Goal: Task Accomplishment & Management: Use online tool/utility

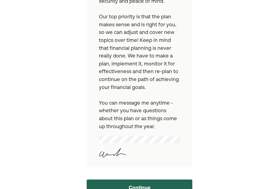
scroll to position [257, 0]
click at [109, 180] on button "Continue" at bounding box center [140, 188] width 106 height 16
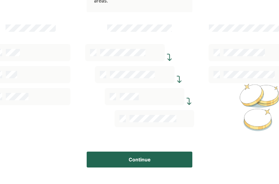
click at [112, 155] on button "Continue" at bounding box center [140, 160] width 106 height 16
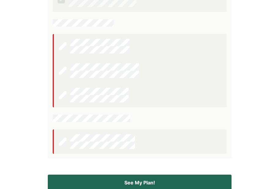
scroll to position [209, 0]
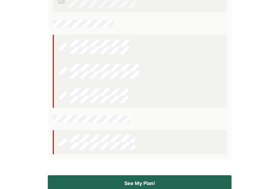
click at [106, 187] on button "See My Plan!" at bounding box center [140, 183] width 184 height 16
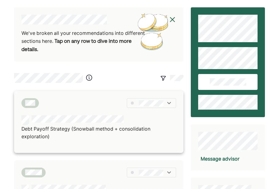
scroll to position [0, 0]
click at [167, 102] on img at bounding box center [169, 103] width 6 height 6
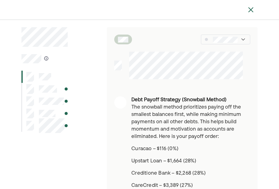
click at [250, 11] on img at bounding box center [250, 9] width 7 height 7
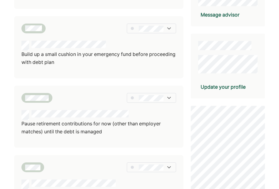
scroll to position [145, 0]
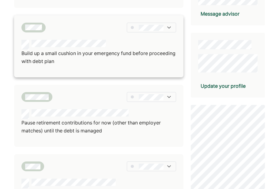
click at [170, 25] on img at bounding box center [169, 27] width 6 height 6
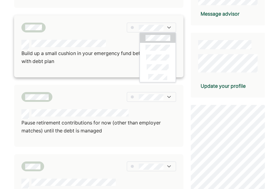
click at [170, 25] on img at bounding box center [169, 27] width 6 height 6
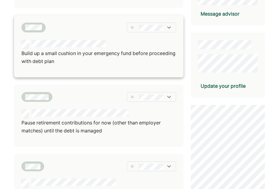
click at [70, 27] on div at bounding box center [98, 28] width 155 height 10
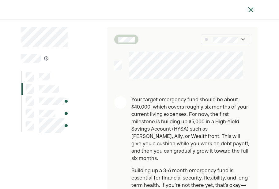
click at [252, 7] on img at bounding box center [250, 9] width 7 height 7
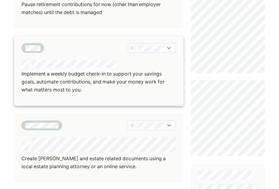
scroll to position [274, 0]
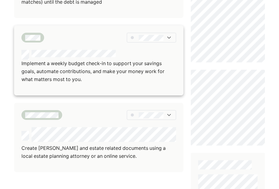
click at [87, 54] on div at bounding box center [98, 55] width 155 height 10
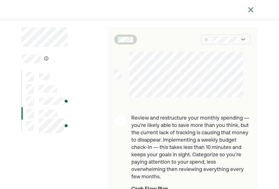
click at [249, 9] on img at bounding box center [250, 9] width 7 height 7
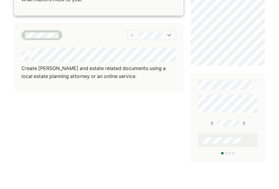
scroll to position [354, 0]
